Goal: Information Seeking & Learning: Check status

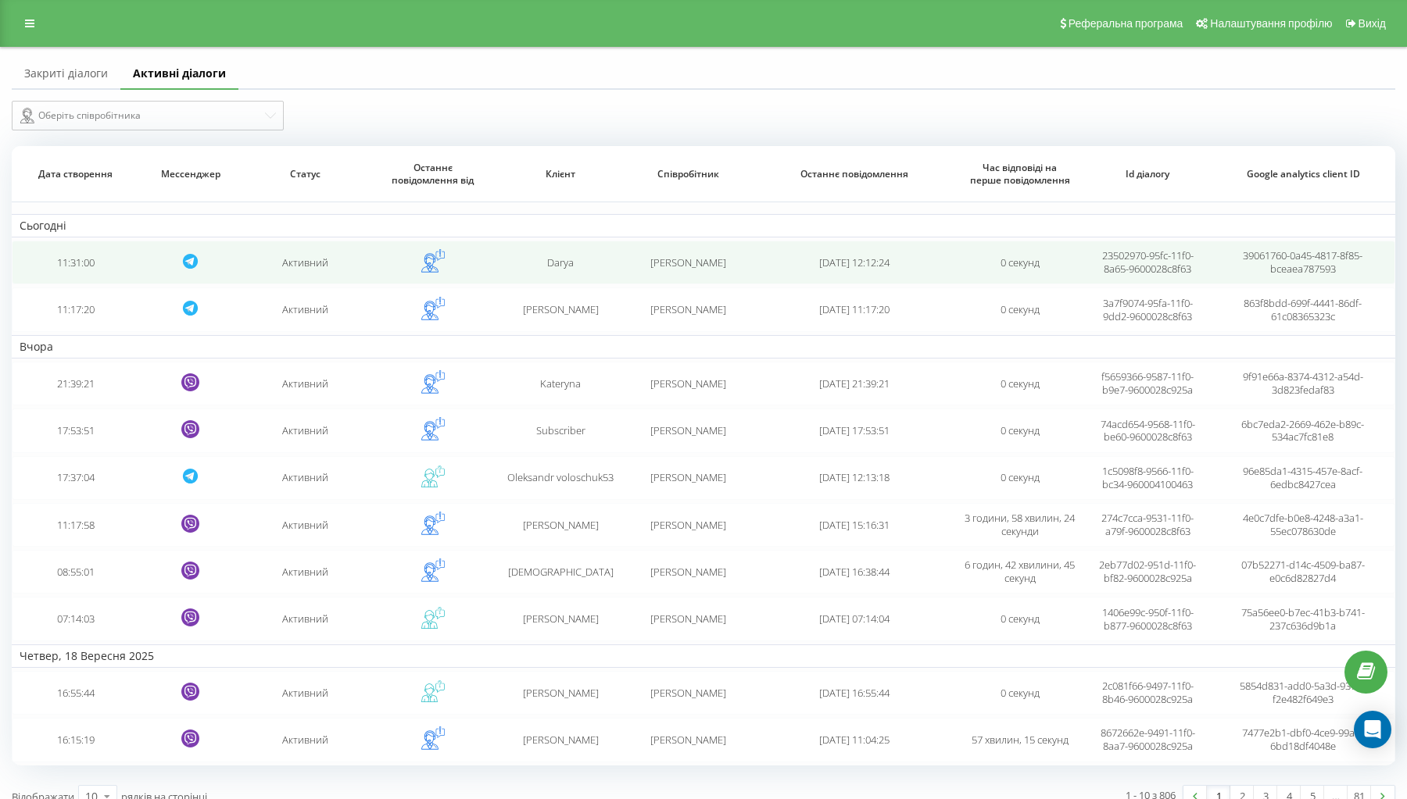
click at [83, 277] on td "11:31:00" at bounding box center [75, 263] width 127 height 44
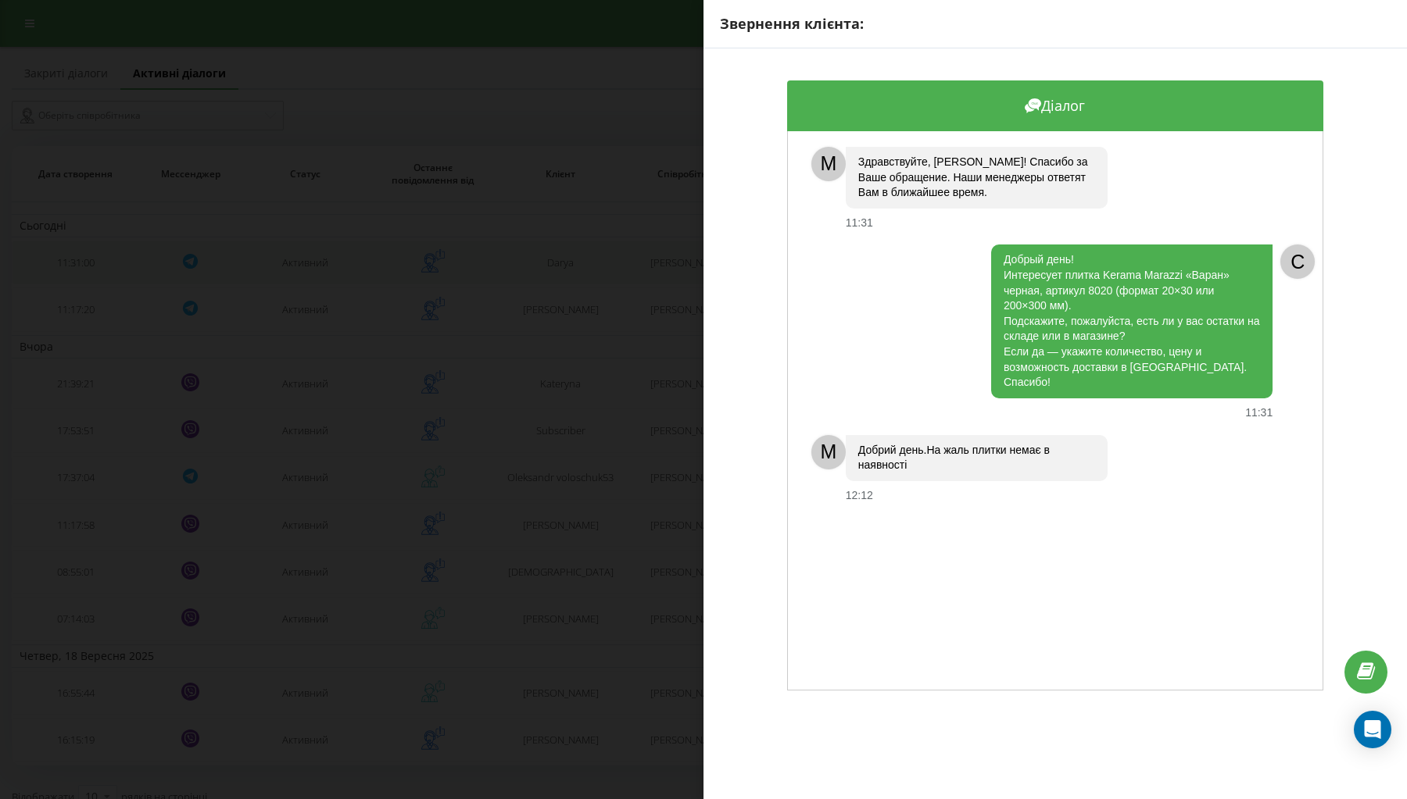
click at [413, 282] on div "Звернення клієнта: Діалог M Здравствуйте, [PERSON_NAME]! Спасибо за Ваше обраще…" at bounding box center [703, 399] width 1407 height 799
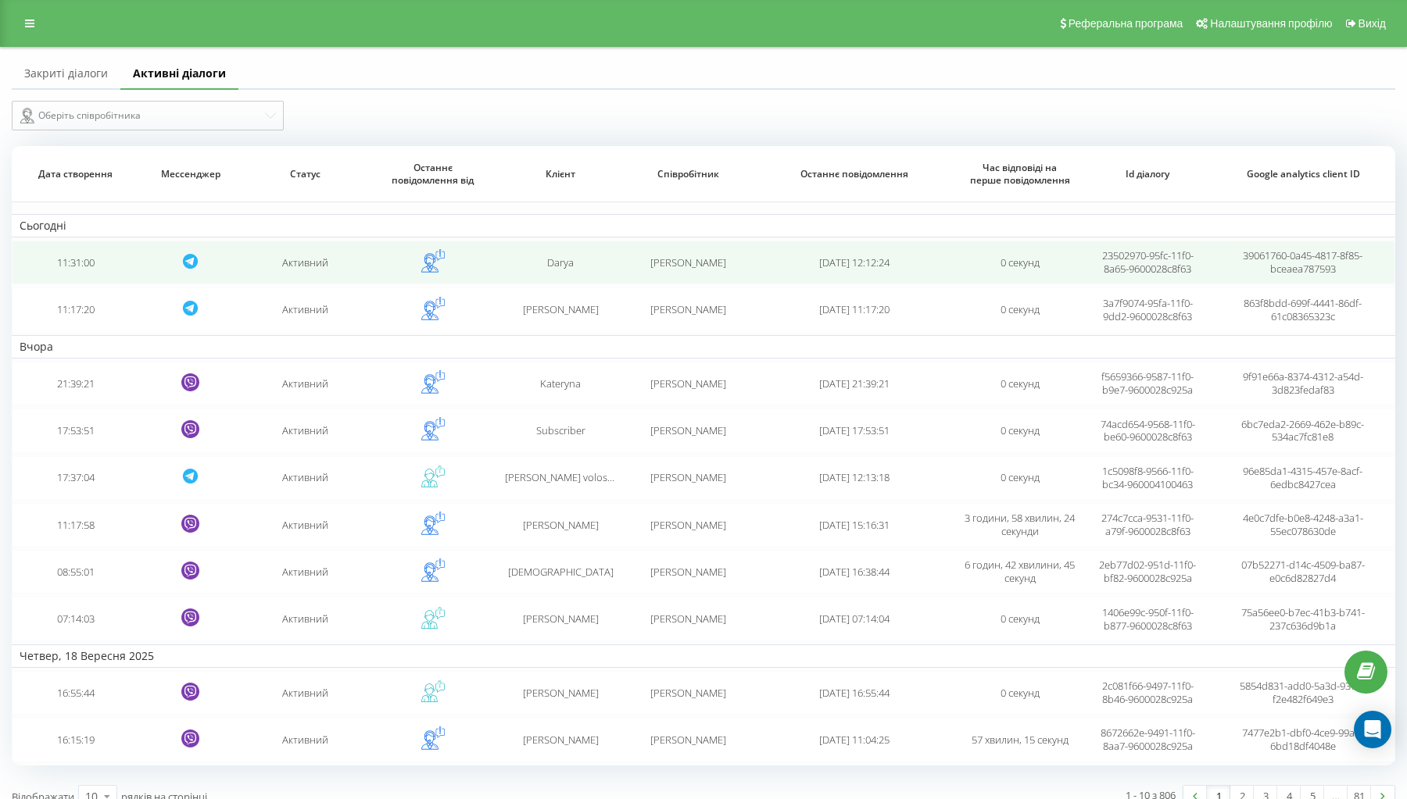
click at [72, 277] on td "11:31:00" at bounding box center [75, 263] width 127 height 44
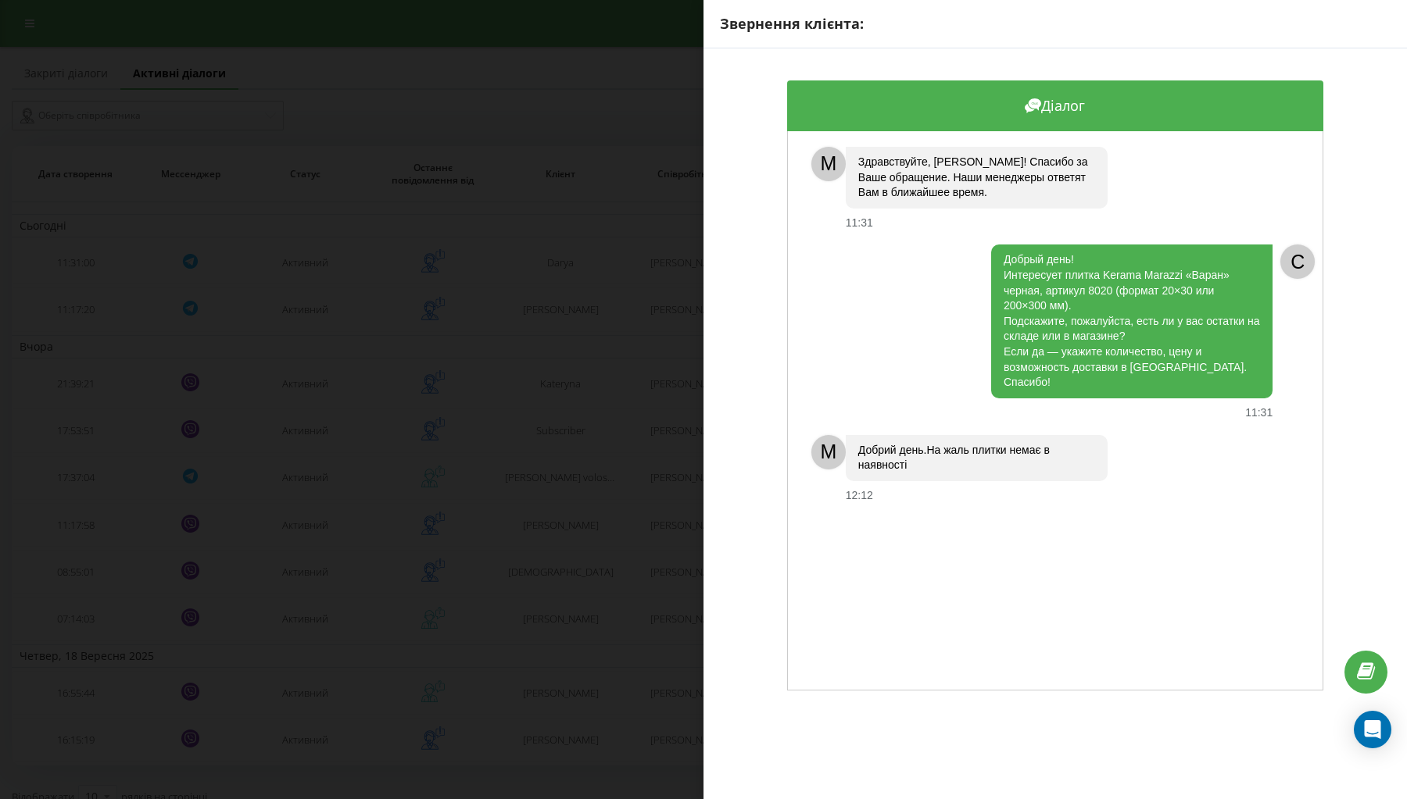
click at [238, 302] on div "Звернення клієнта: Діалог M Здравствуйте, [PERSON_NAME]! Спасибо за Ваше обраще…" at bounding box center [703, 399] width 1407 height 799
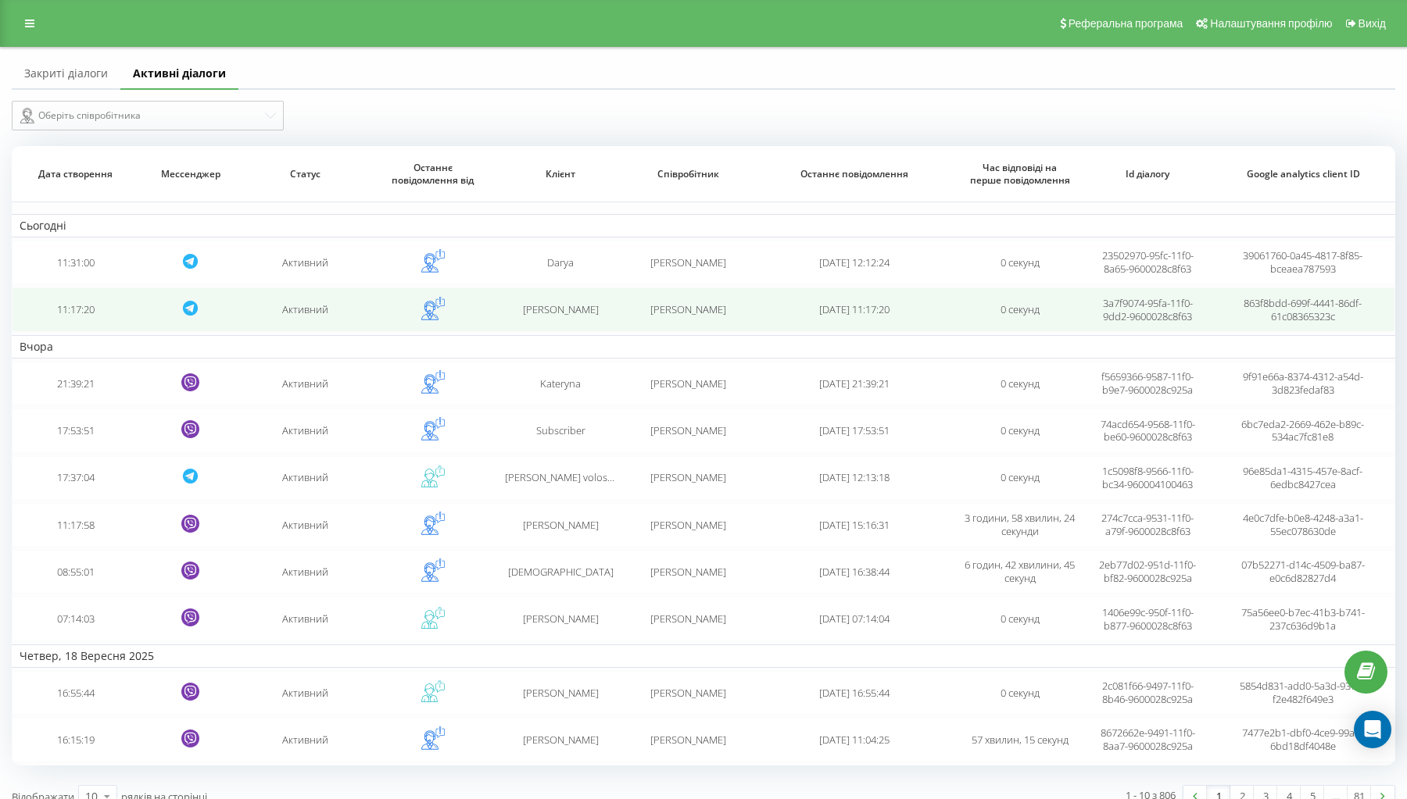
click at [561, 316] on span "[PERSON_NAME]" at bounding box center [561, 309] width 76 height 14
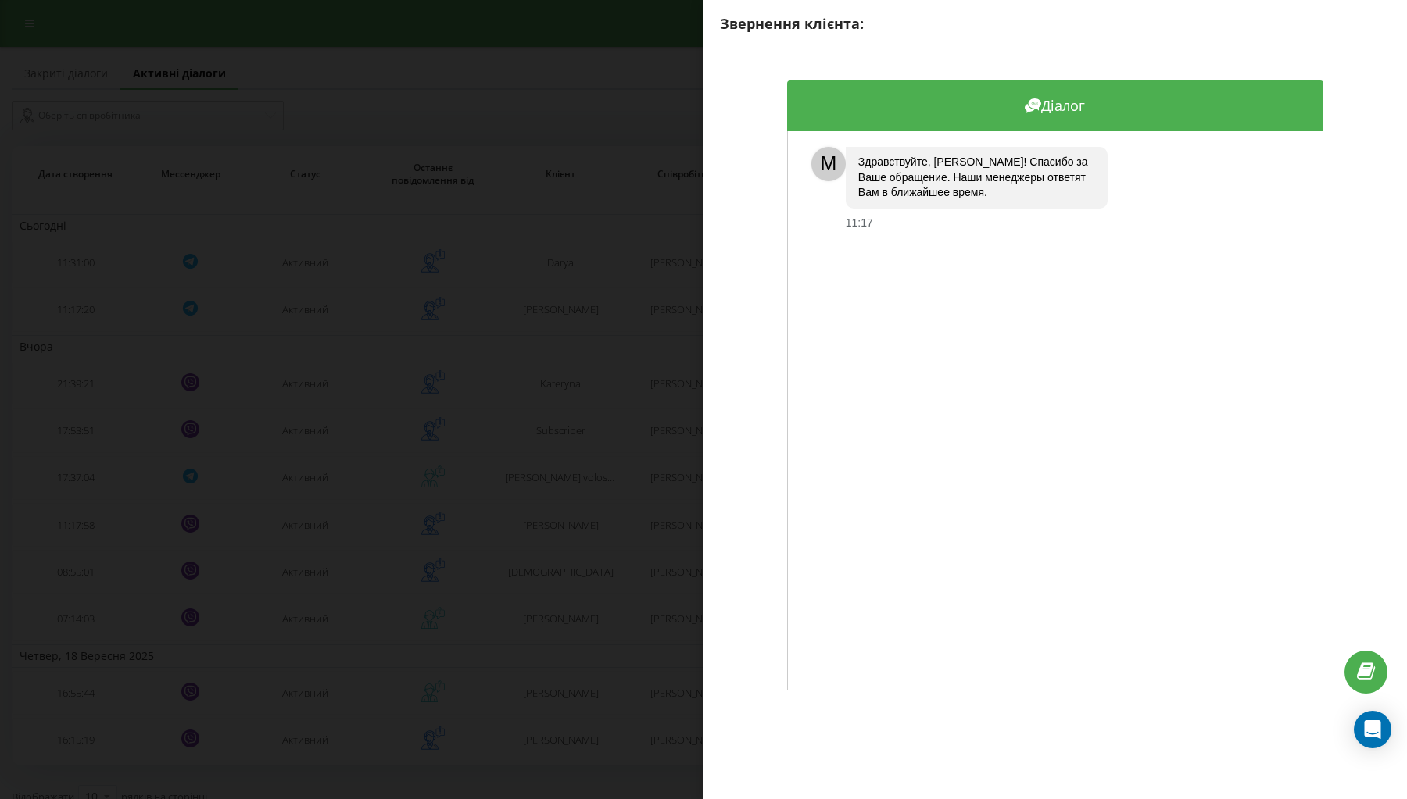
click at [501, 326] on div "Звернення клієнта: Діалог M Здравствуйте, Марина! Спасибо за Ваше обращение. На…" at bounding box center [703, 399] width 1407 height 799
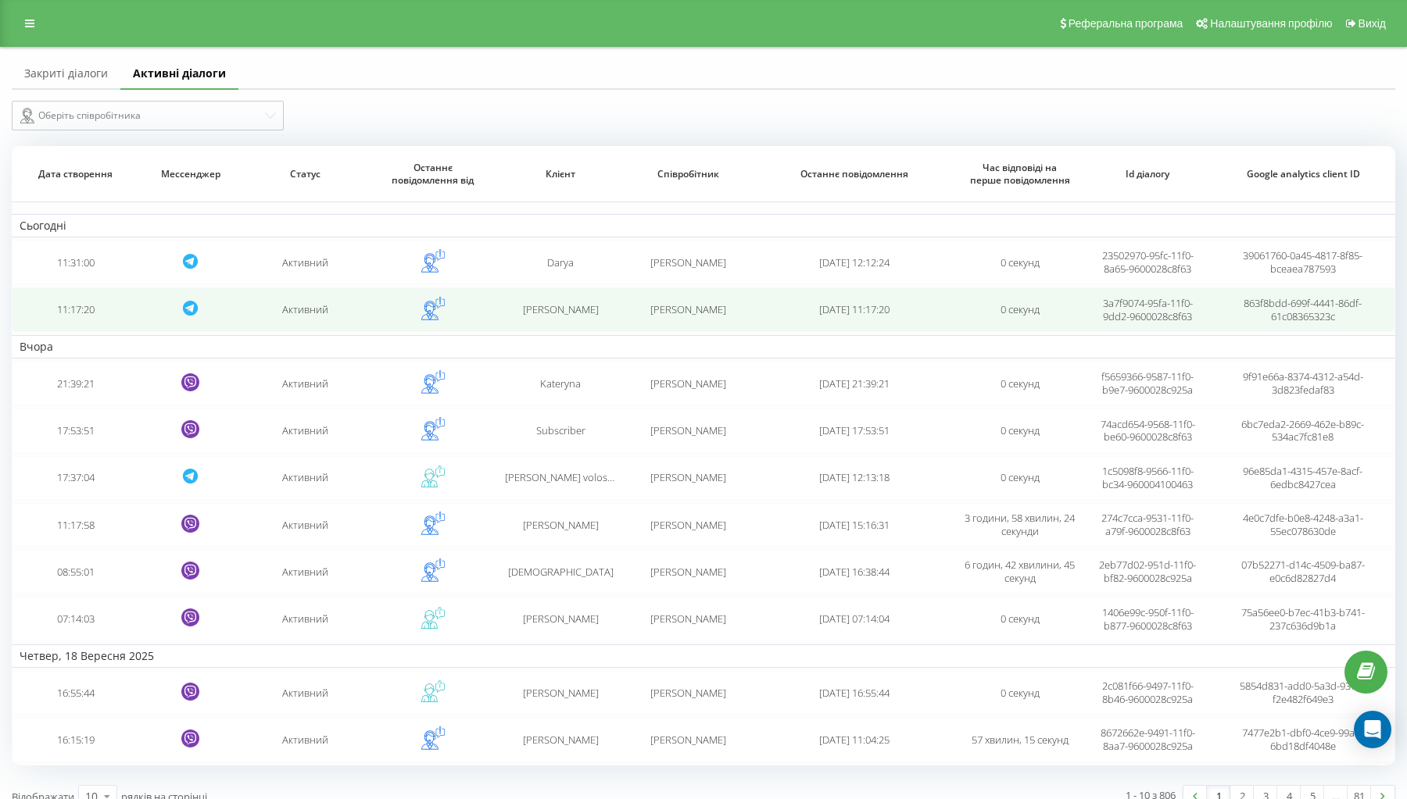
click at [75, 323] on td "11:17:20" at bounding box center [75, 310] width 127 height 44
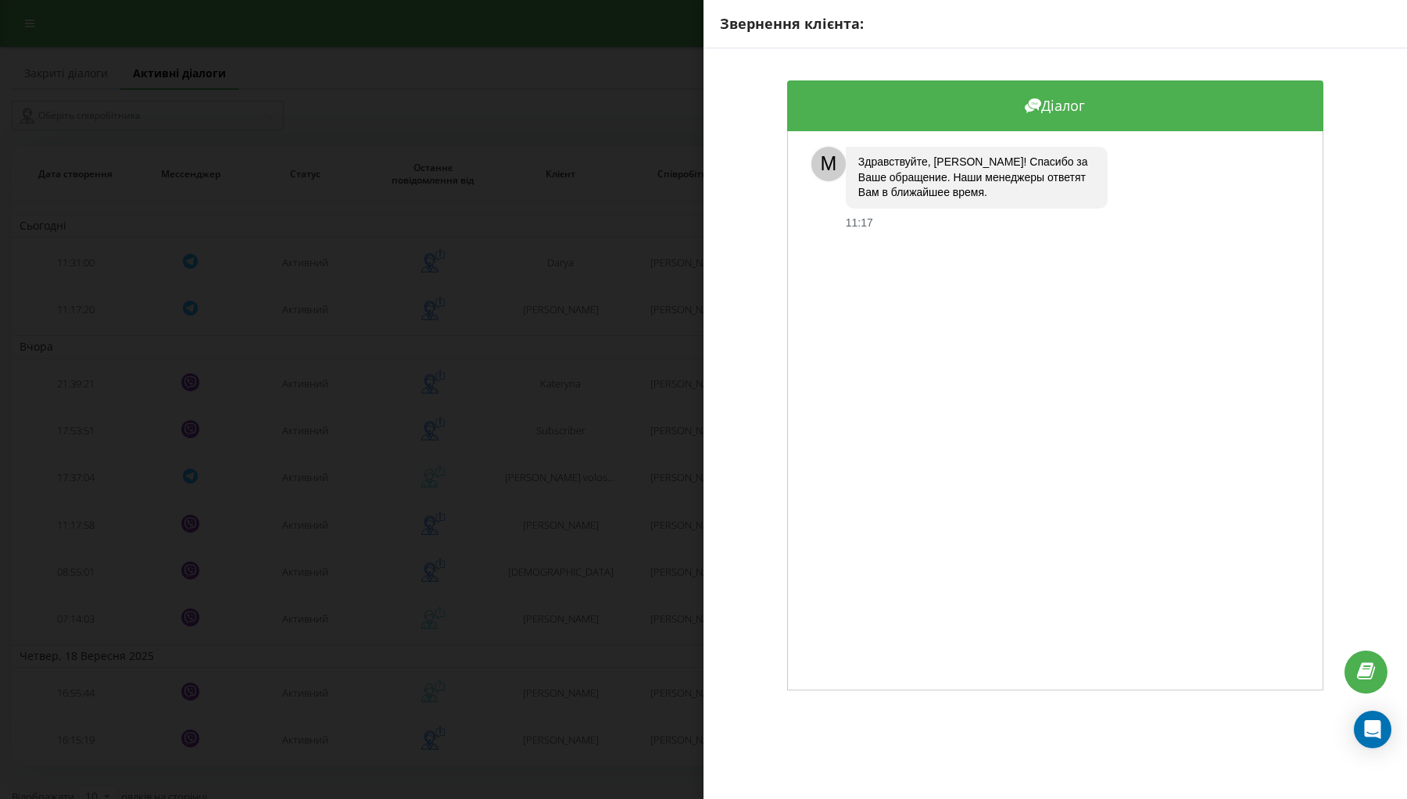
click at [459, 316] on div "Звернення клієнта: Діалог M Здравствуйте, Марина! Спасибо за Ваше обращение. На…" at bounding box center [703, 399] width 1407 height 799
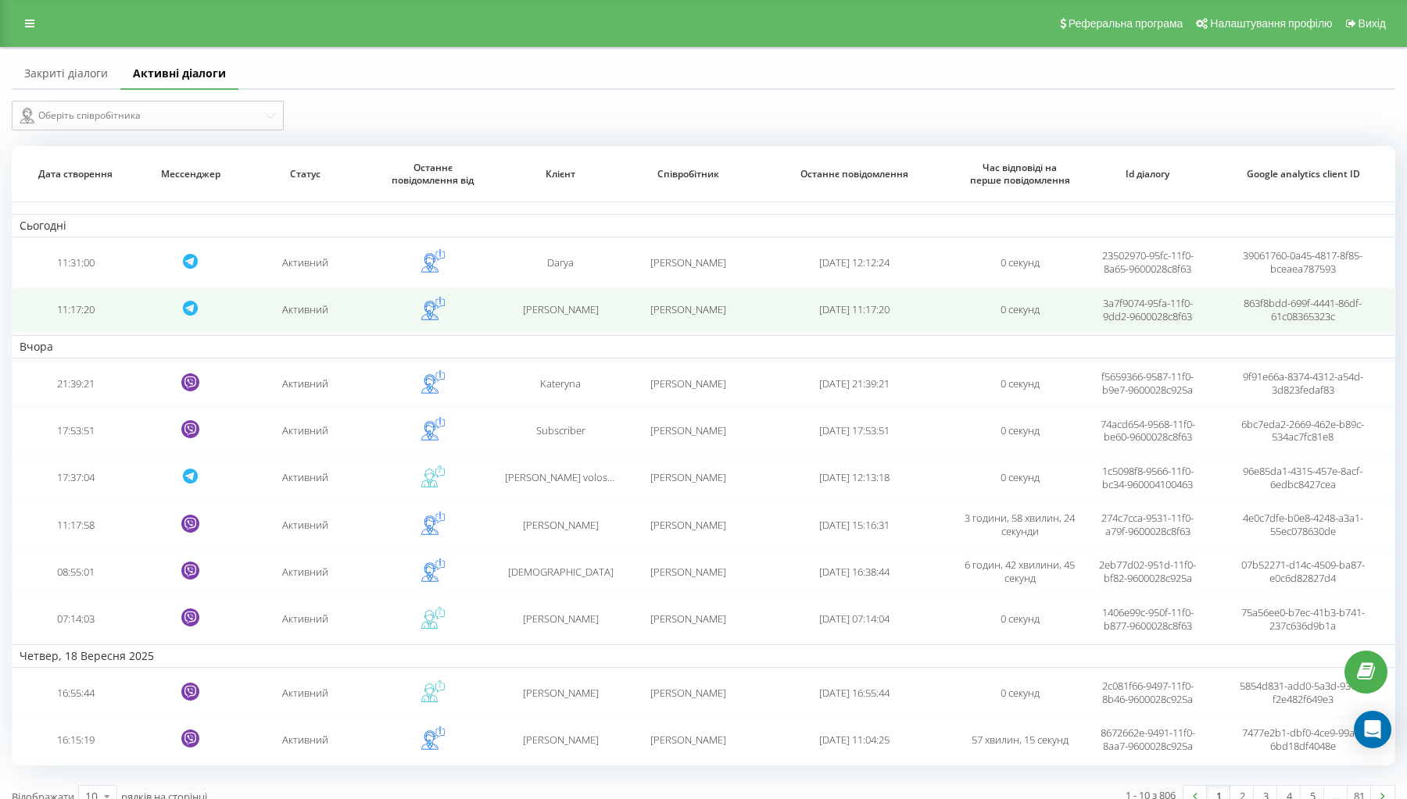
click at [87, 313] on td "11:17:20" at bounding box center [75, 310] width 127 height 44
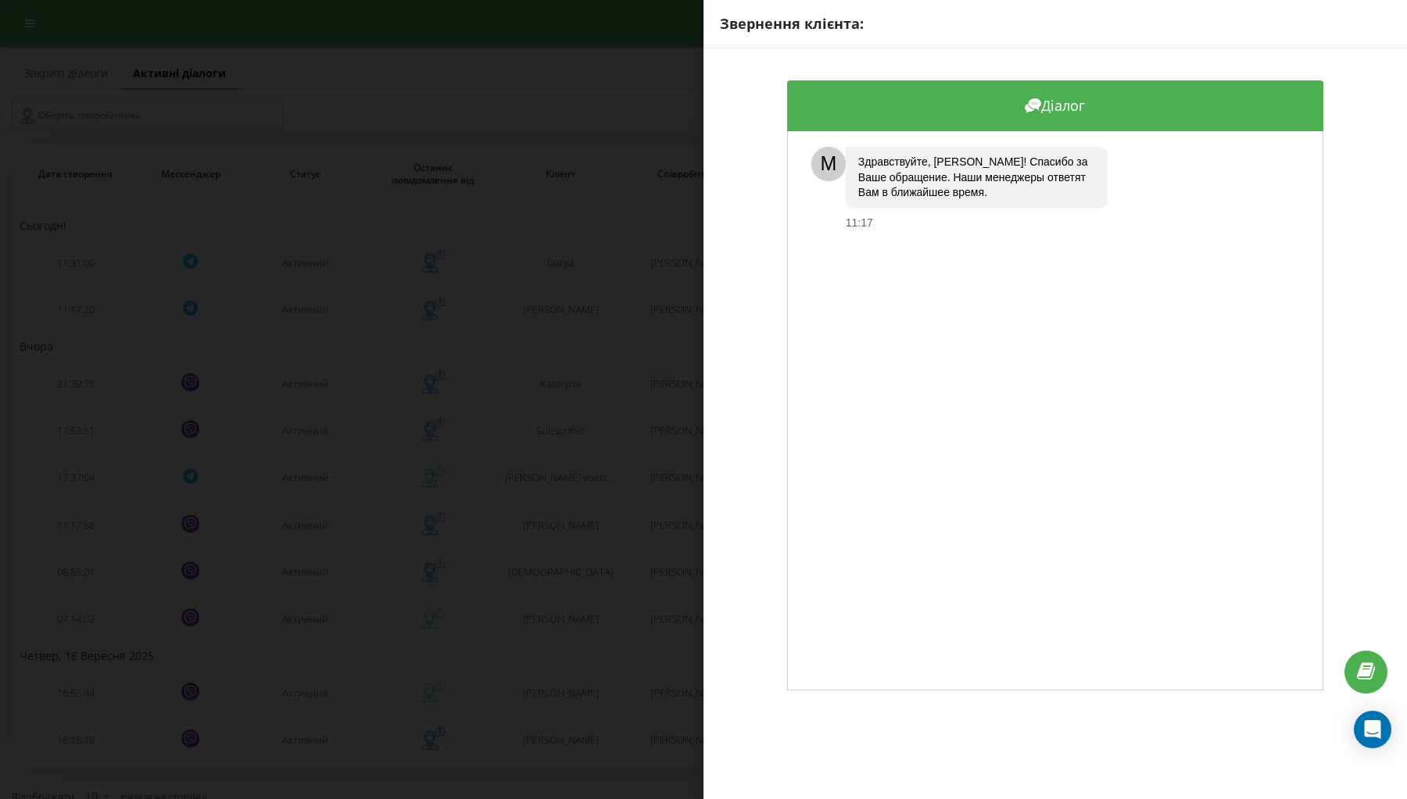
click at [463, 345] on div "Звернення клієнта: Діалог M Здравствуйте, Марина! Спасибо за Ваше обращение. На…" at bounding box center [703, 399] width 1407 height 799
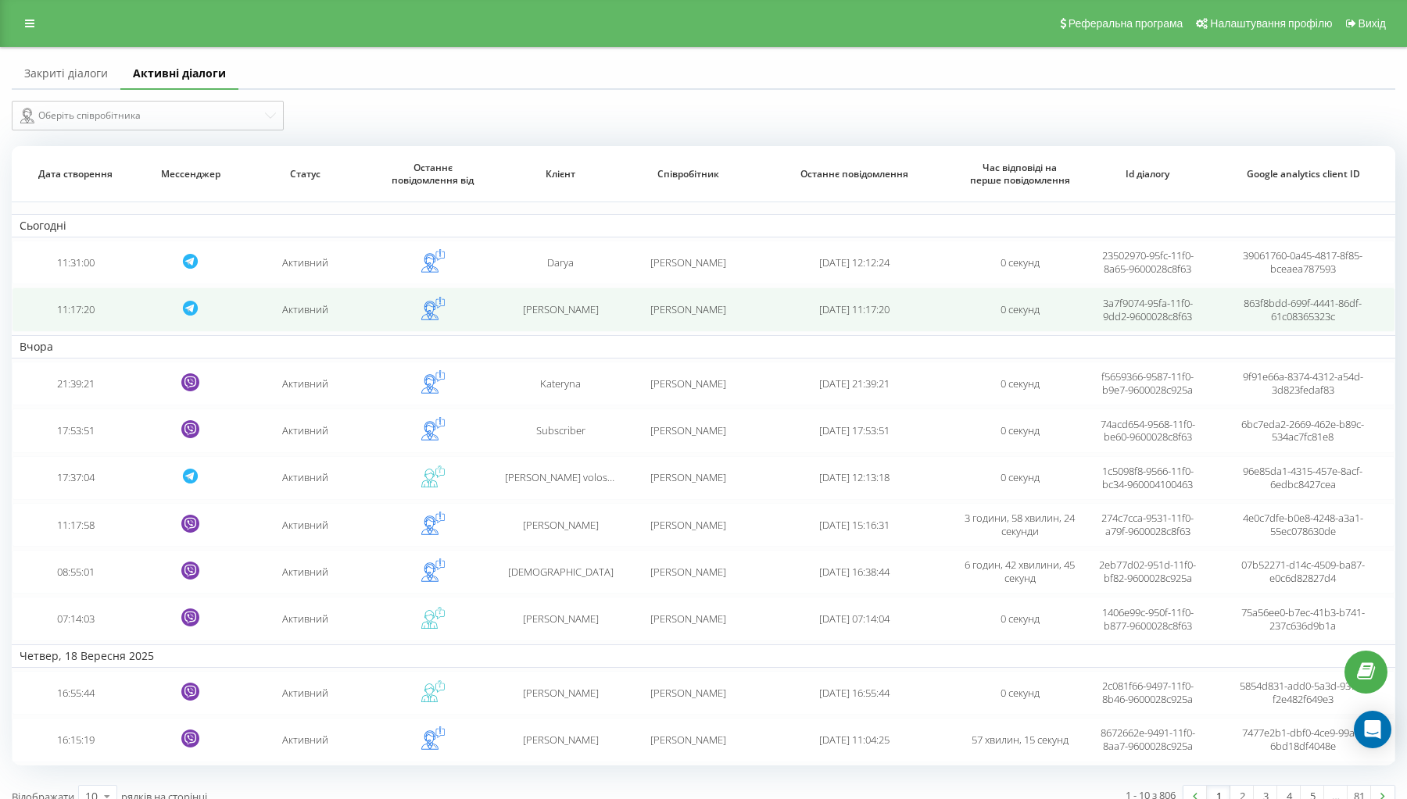
click at [75, 320] on td "11:17:20" at bounding box center [75, 310] width 127 height 44
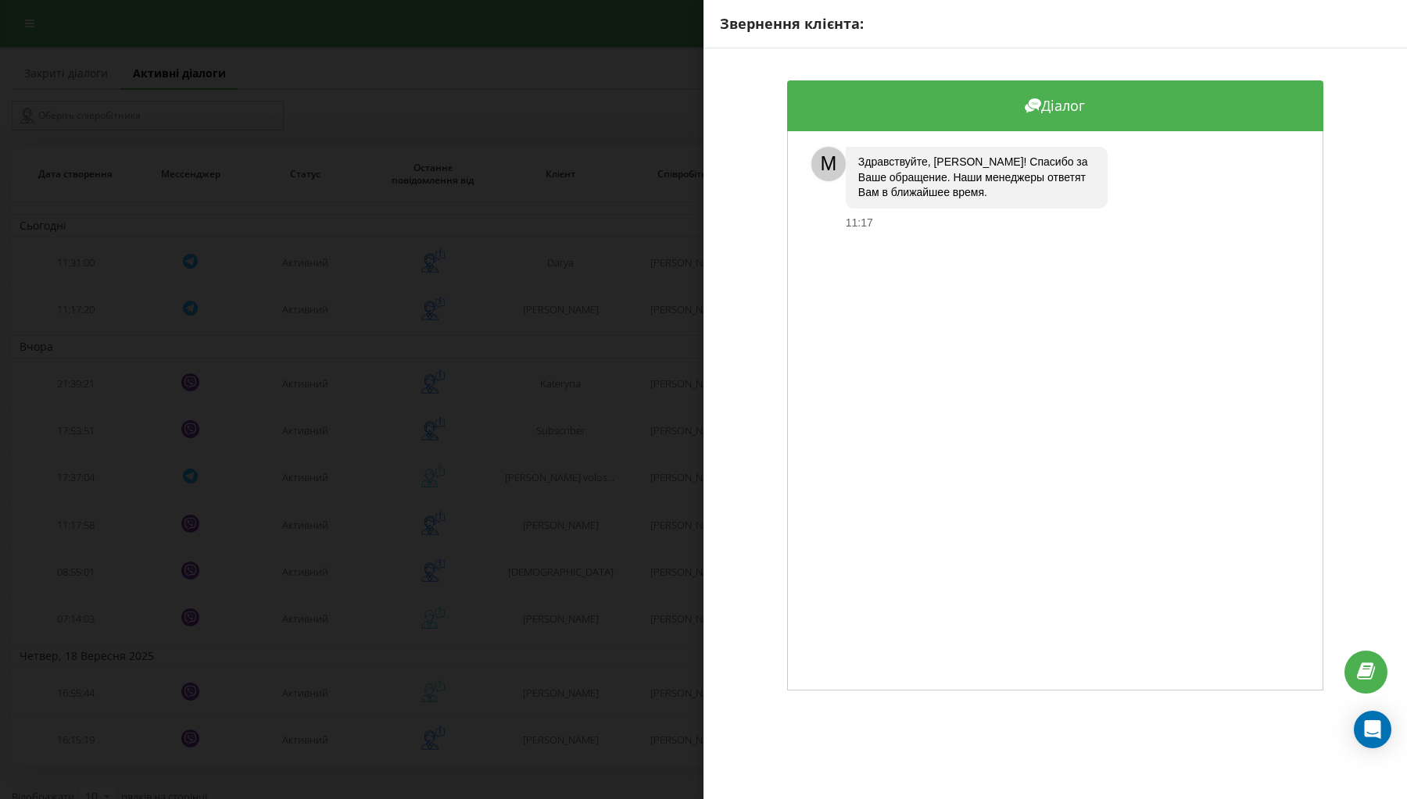
click at [663, 371] on div "Звернення клієнта: Діалог M Здравствуйте, Марина! Спасибо за Ваше обращение. На…" at bounding box center [703, 399] width 1407 height 799
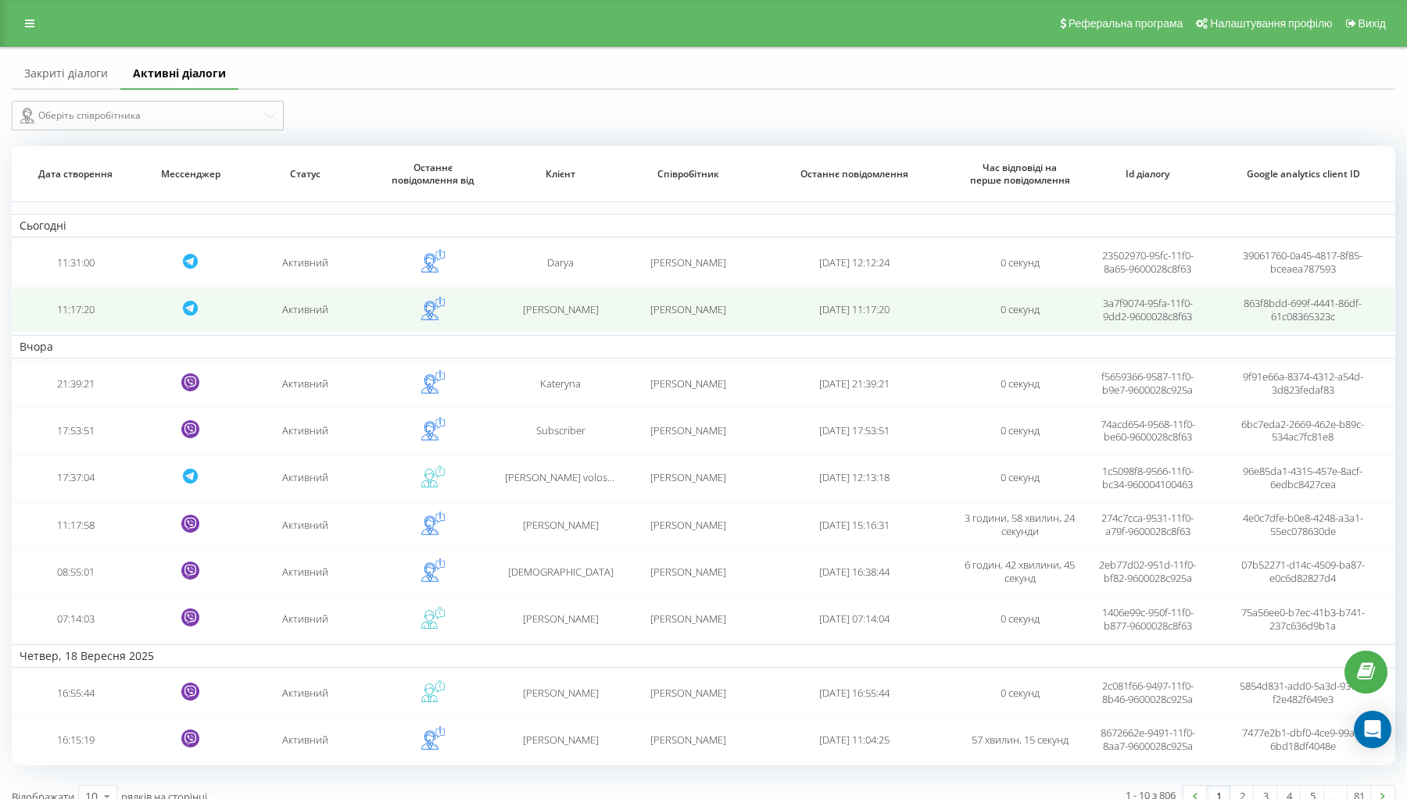
click at [124, 331] on td "11:17:20" at bounding box center [75, 310] width 127 height 44
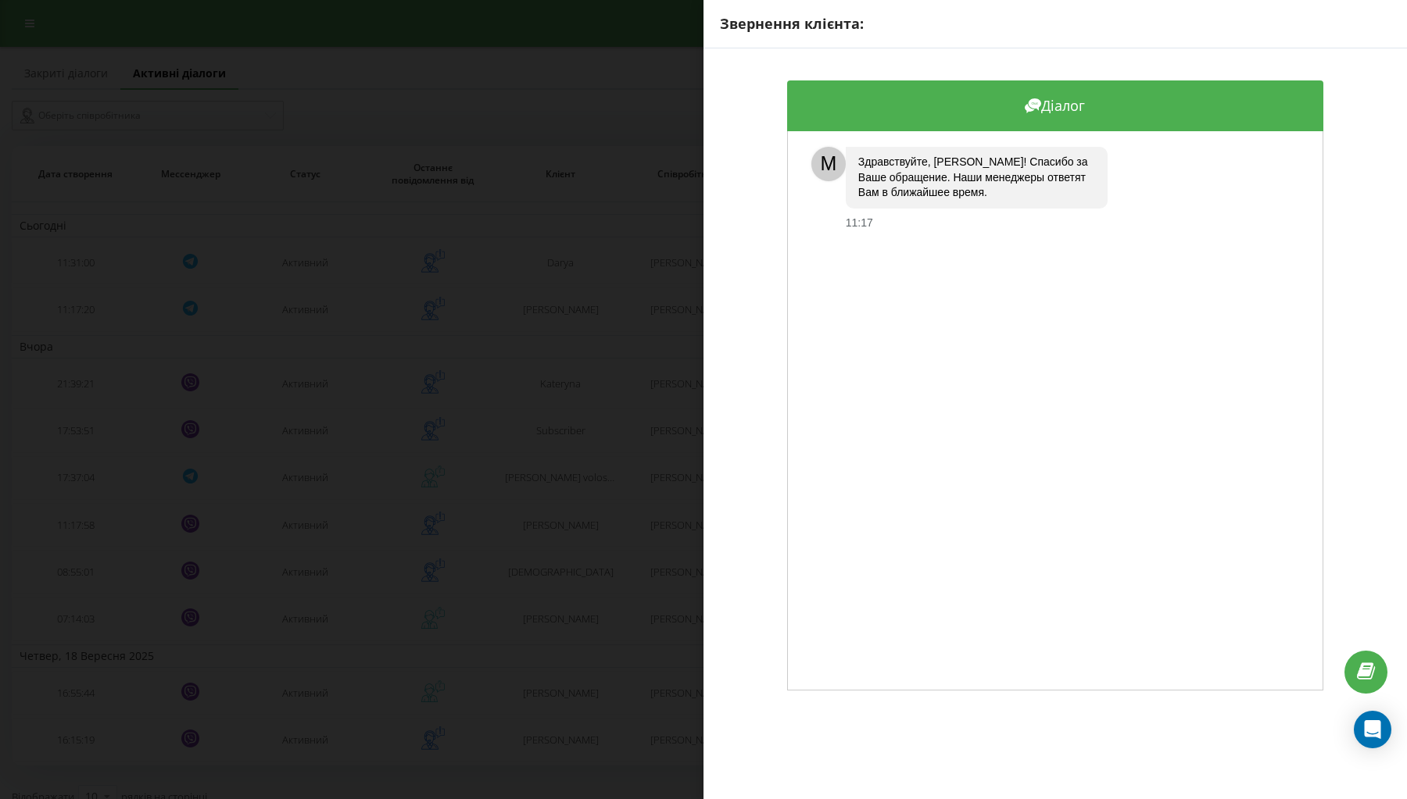
click at [237, 334] on div "Звернення клієнта: Діалог M Здравствуйте, Марина! Спасибо за Ваше обращение. На…" at bounding box center [703, 399] width 1407 height 799
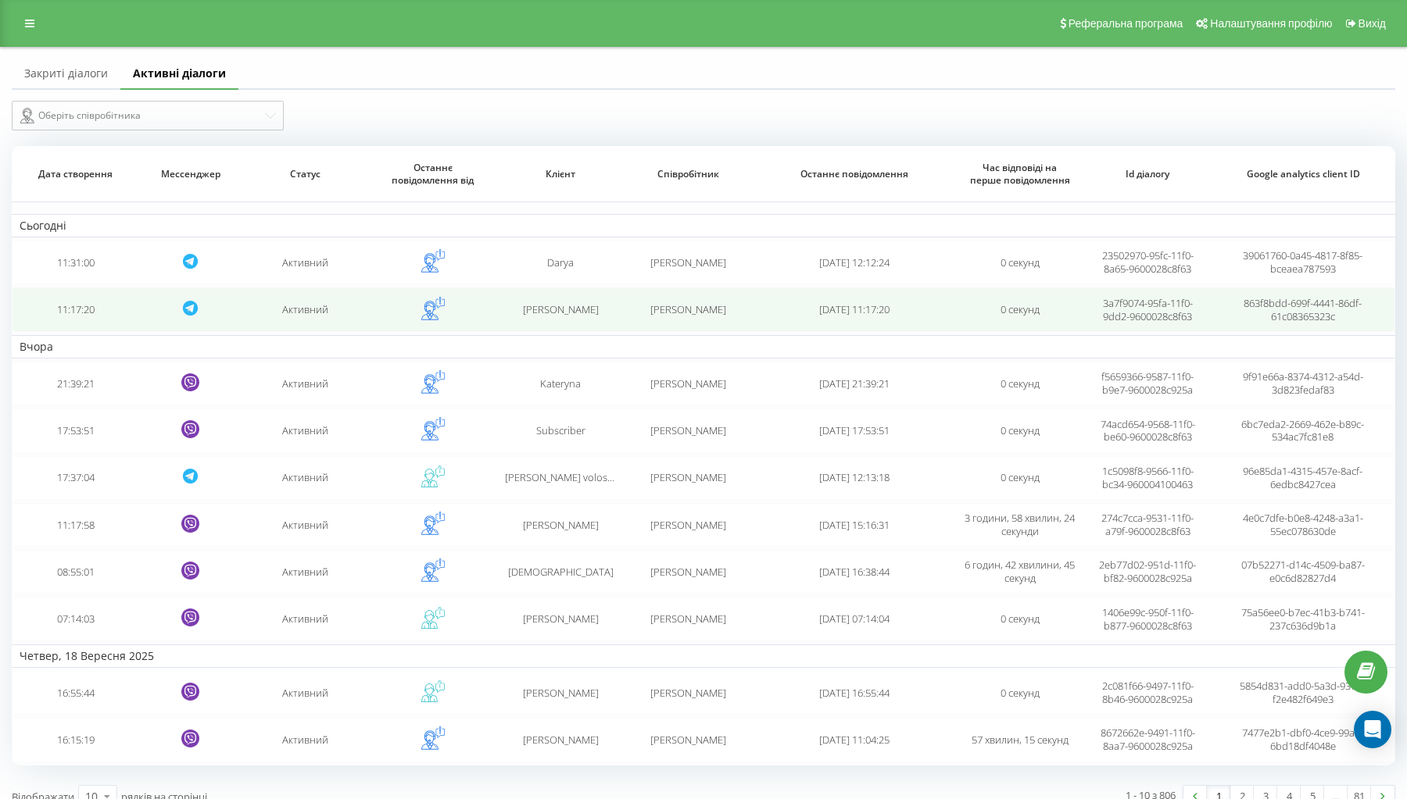
click at [67, 327] on td "11:17:20" at bounding box center [75, 310] width 127 height 44
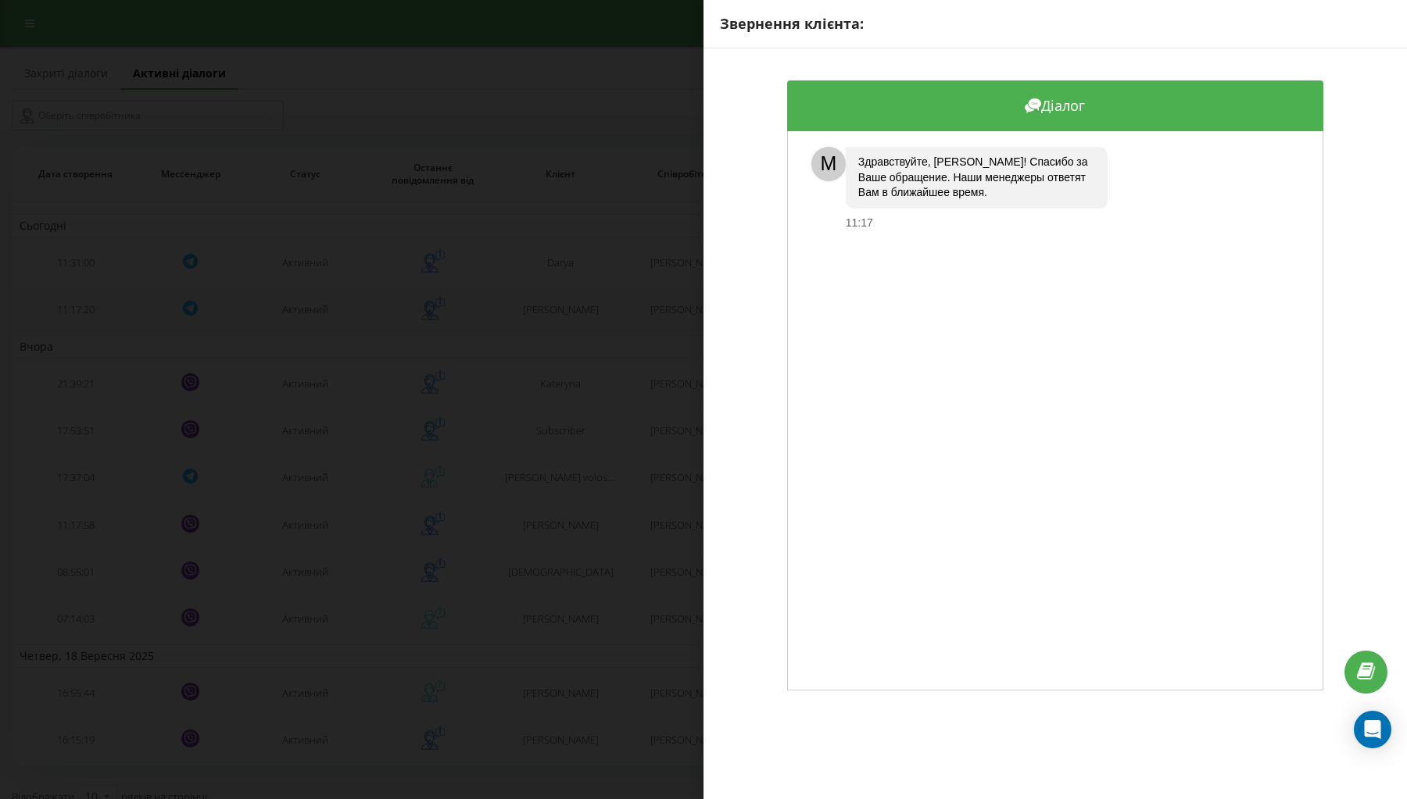
click at [67, 327] on div "Звернення клієнта: Діалог M Здравствуйте, Марина! Спасибо за Ваше обращение. На…" at bounding box center [703, 399] width 1407 height 799
